Goal: Task Accomplishment & Management: Manage account settings

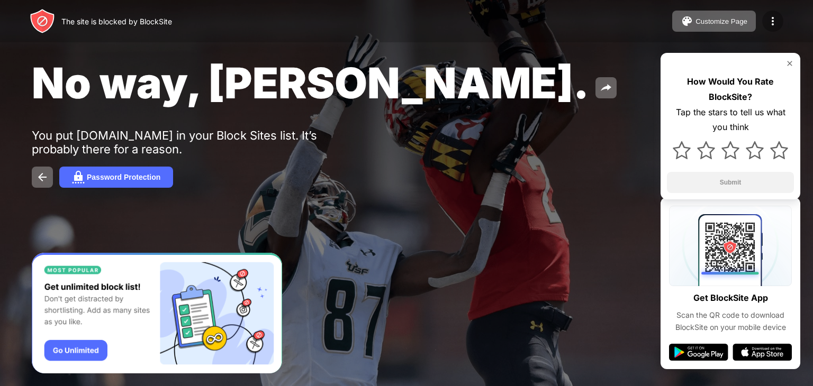
drag, startPoint x: 765, startPoint y: 32, endPoint x: 768, endPoint y: 17, distance: 15.8
click at [768, 17] on div "The site is blocked by BlockSite Customize Page Edit Block List Redirect Custom…" at bounding box center [406, 21] width 813 height 42
click at [768, 17] on img at bounding box center [772, 21] width 13 height 13
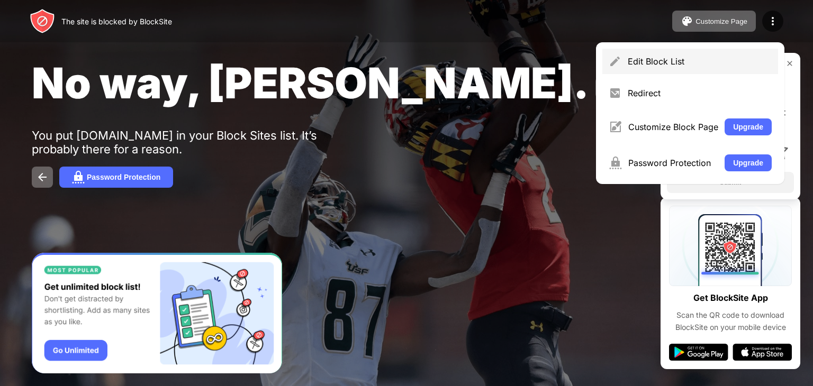
click at [655, 60] on div "Edit Block List" at bounding box center [700, 61] width 144 height 11
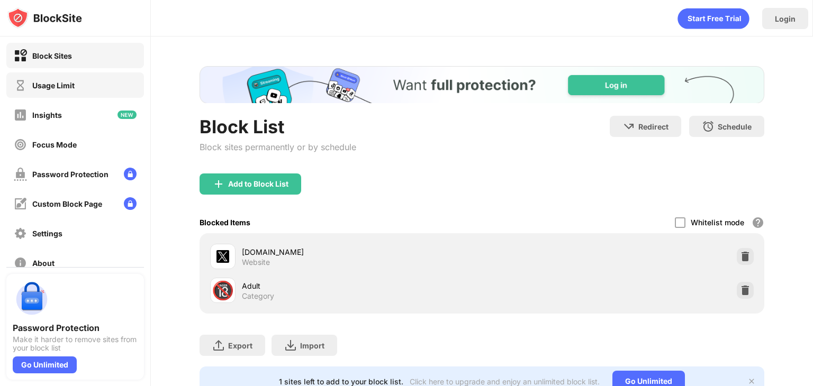
click at [48, 83] on div "Usage Limit" at bounding box center [53, 85] width 42 height 9
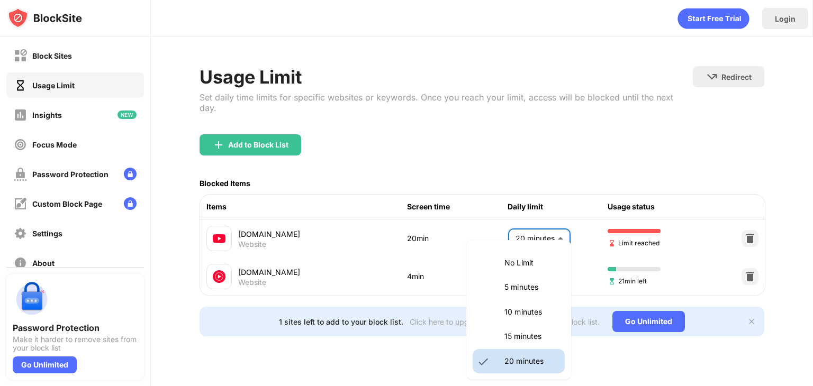
click at [545, 223] on body "Block Sites Usage Limit Insights Focus Mode Password Protection Custom Block Pa…" at bounding box center [406, 193] width 813 height 386
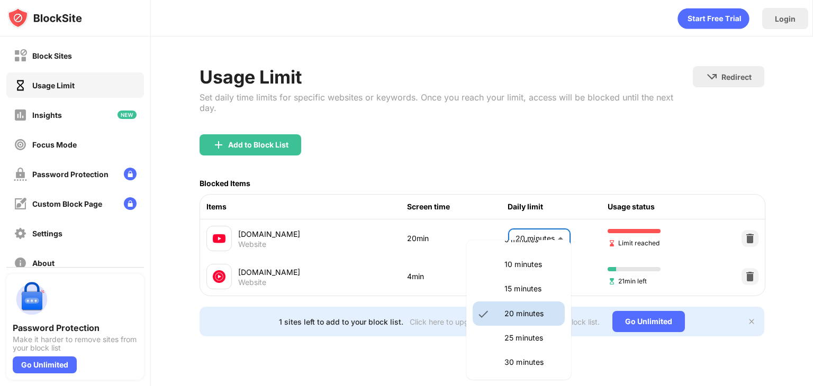
scroll to position [49, 0]
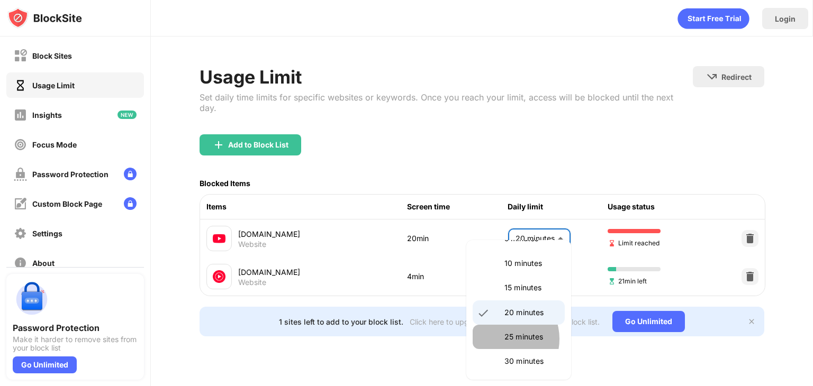
click at [502, 339] on li "25 minutes" at bounding box center [519, 337] width 92 height 24
type input "**"
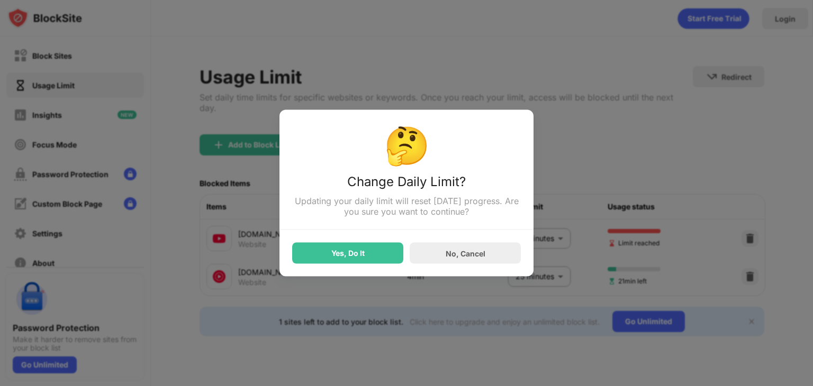
click at [361, 268] on div "🤔 Change Daily Limit? Updating your daily limit will reset [DATE] progress. Are…" at bounding box center [406, 193] width 254 height 167
click at [345, 251] on div "Yes, Do It" at bounding box center [347, 253] width 33 height 8
